Goal: Find specific page/section: Find specific page/section

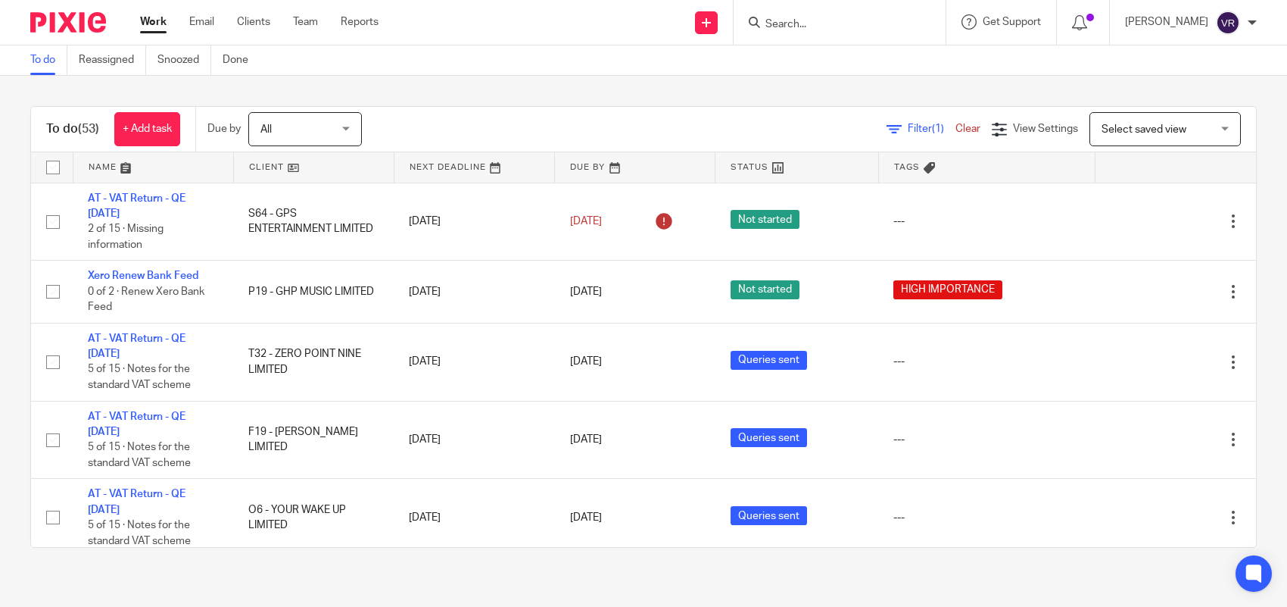
click at [853, 1] on div at bounding box center [840, 22] width 212 height 45
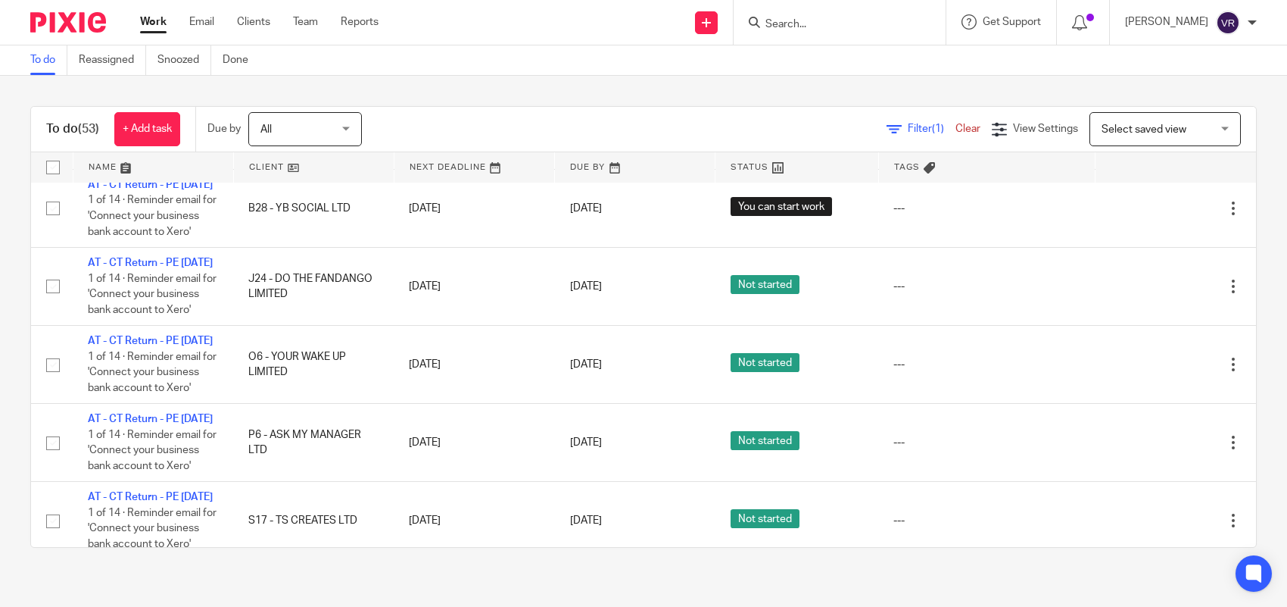
click at [850, 13] on form at bounding box center [844, 22] width 161 height 19
click at [833, 20] on input "Search" at bounding box center [832, 25] width 136 height 14
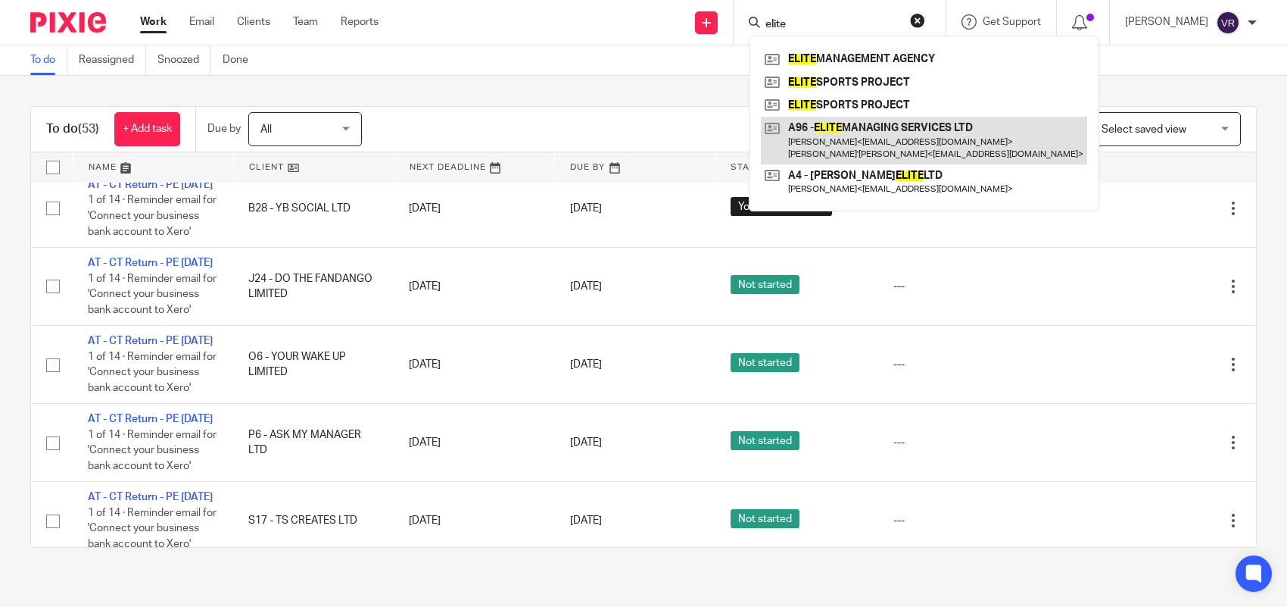
type input "elite"
click at [916, 148] on link at bounding box center [924, 140] width 326 height 47
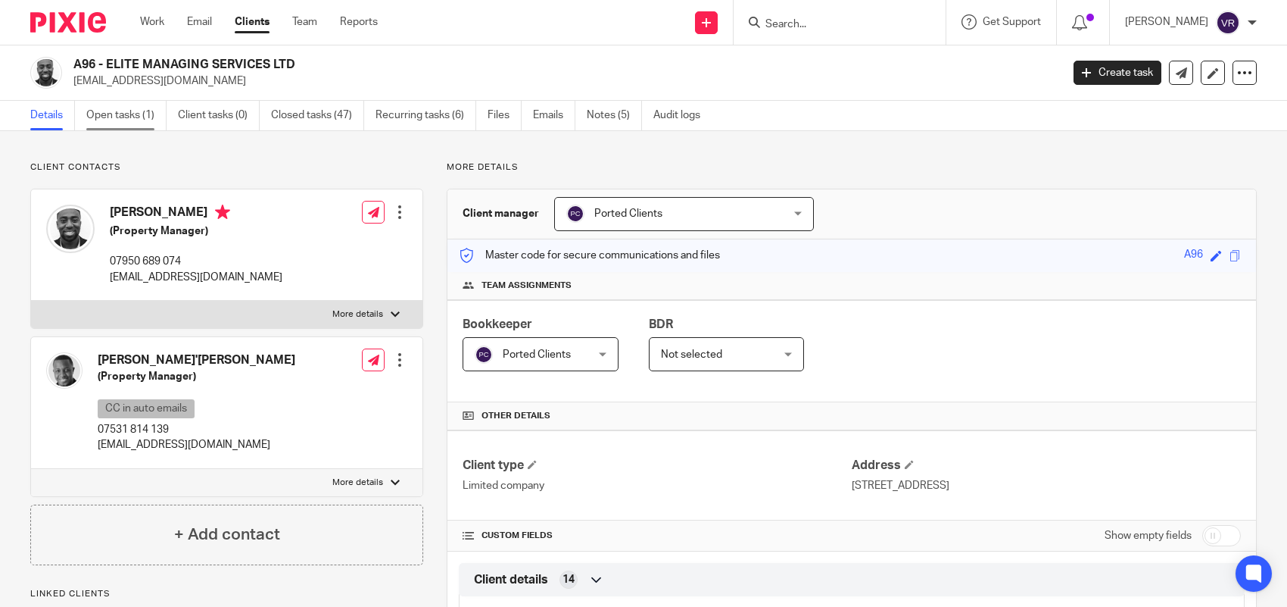
click at [133, 114] on link "Open tasks (1)" at bounding box center [126, 116] width 80 height 30
